Goal: Find contact information: Find contact information

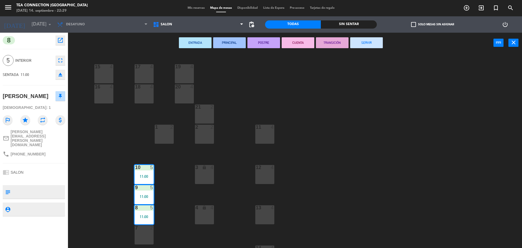
scroll to position [35, 0]
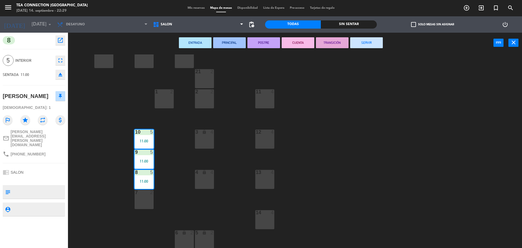
click at [42, 3] on div "Tea Connection [GEOGRAPHIC_DATA]" at bounding box center [51, 5] width 71 height 5
drag, startPoint x: 87, startPoint y: 30, endPoint x: 87, endPoint y: 0, distance: 29.6
click at [87, 0] on ng-component "menu Tea Connection [GEOGRAPHIC_DATA] [DATE] 14. septiembre - 22:29 Mis reserva…" at bounding box center [261, 124] width 522 height 249
click at [56, 9] on div "[DATE] 14. septiembre - 22:29" at bounding box center [51, 10] width 71 height 5
click at [56, 8] on div "[DATE] 14. septiembre - 22:29" at bounding box center [51, 10] width 71 height 5
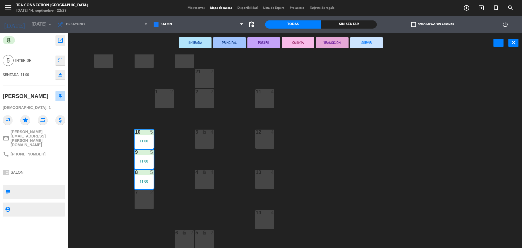
click at [55, 4] on div "Tea Connection [GEOGRAPHIC_DATA]" at bounding box center [51, 5] width 71 height 5
click at [75, 7] on div "menu Tea Connection [GEOGRAPHIC_DATA] [DATE] 14. septiembre - 22:29" at bounding box center [65, 8] width 130 height 13
click at [34, 6] on div "Tea Connection [GEOGRAPHIC_DATA]" at bounding box center [51, 5] width 71 height 5
click at [41, 149] on div "phone [PHONE_NUMBER]" at bounding box center [34, 154] width 62 height 10
click at [14, 136] on div "mail_outline [PERSON_NAME][EMAIL_ADDRESS][PERSON_NAME][DOMAIN_NAME]" at bounding box center [34, 137] width 62 height 21
